Goal: Information Seeking & Learning: Learn about a topic

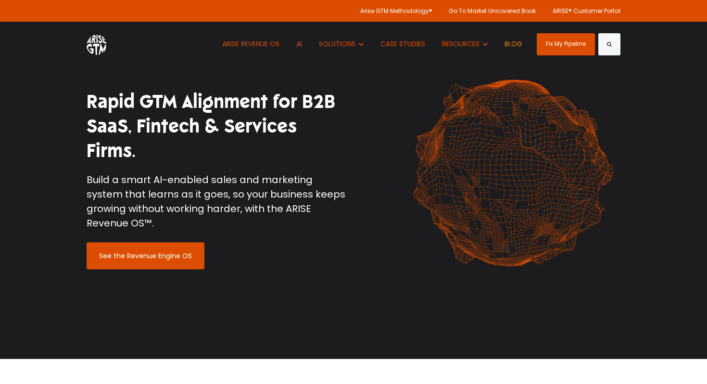
click at [514, 47] on link "BLOG" at bounding box center [514, 44] width 32 height 45
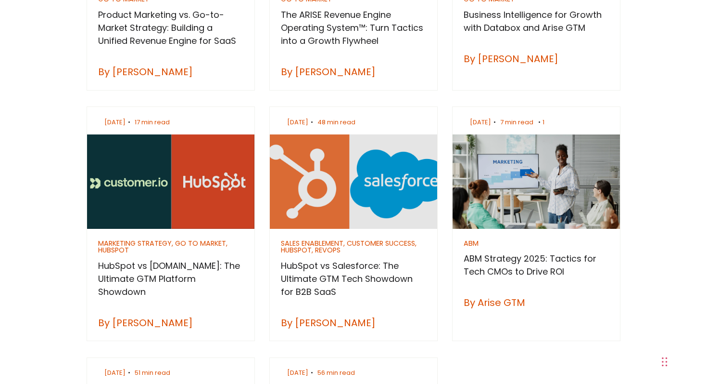
scroll to position [759, 0]
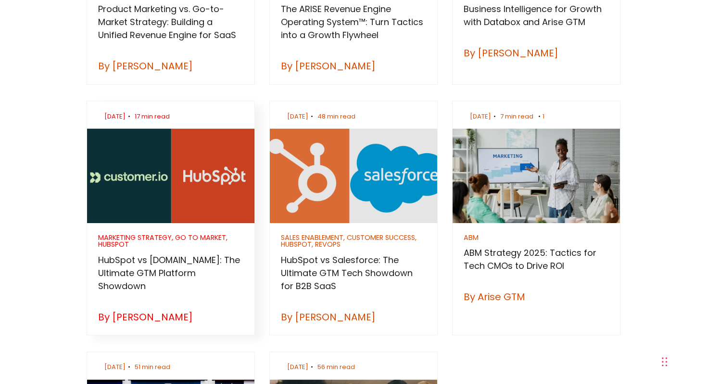
click at [165, 254] on h3 "HubSpot vs [DOMAIN_NAME]: The Ultimate GTM Platform Showdown" at bounding box center [171, 272] width 146 height 39
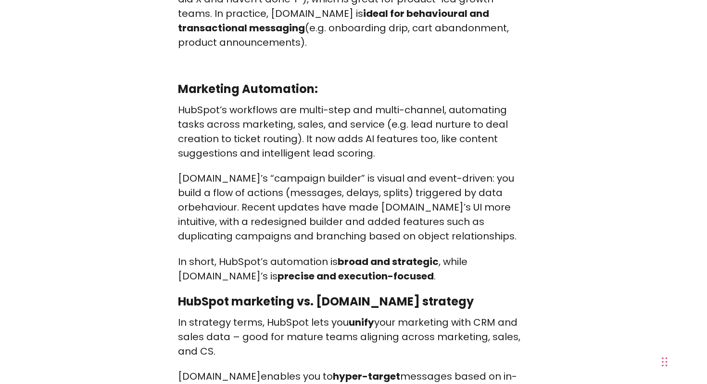
scroll to position [1334, 0]
